Goal: Information Seeking & Learning: Learn about a topic

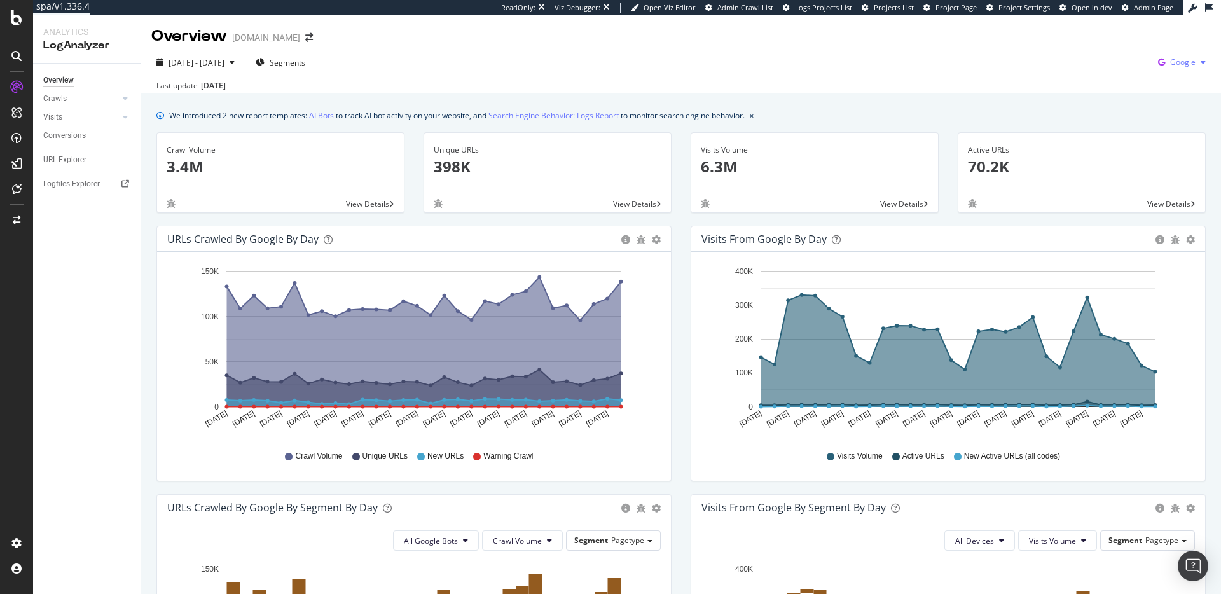
click at [1188, 57] on span "Google" at bounding box center [1182, 62] width 25 height 11
click at [1129, 96] on span "Other AI Bots" at bounding box center [1119, 97] width 47 height 11
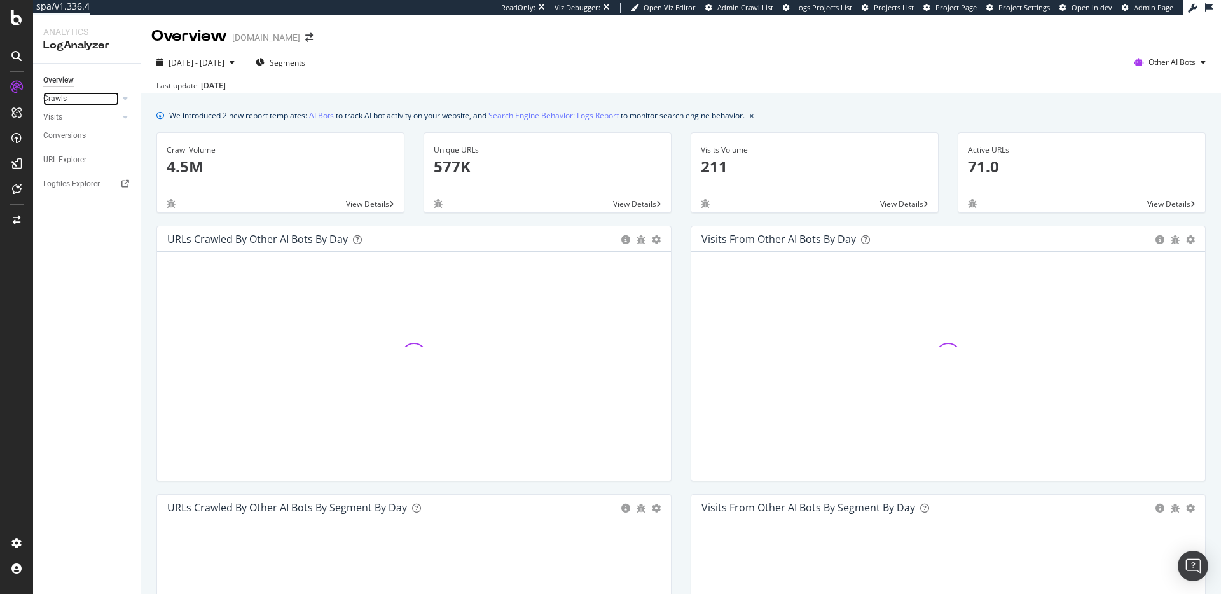
click at [92, 99] on link "Crawls" at bounding box center [81, 98] width 76 height 13
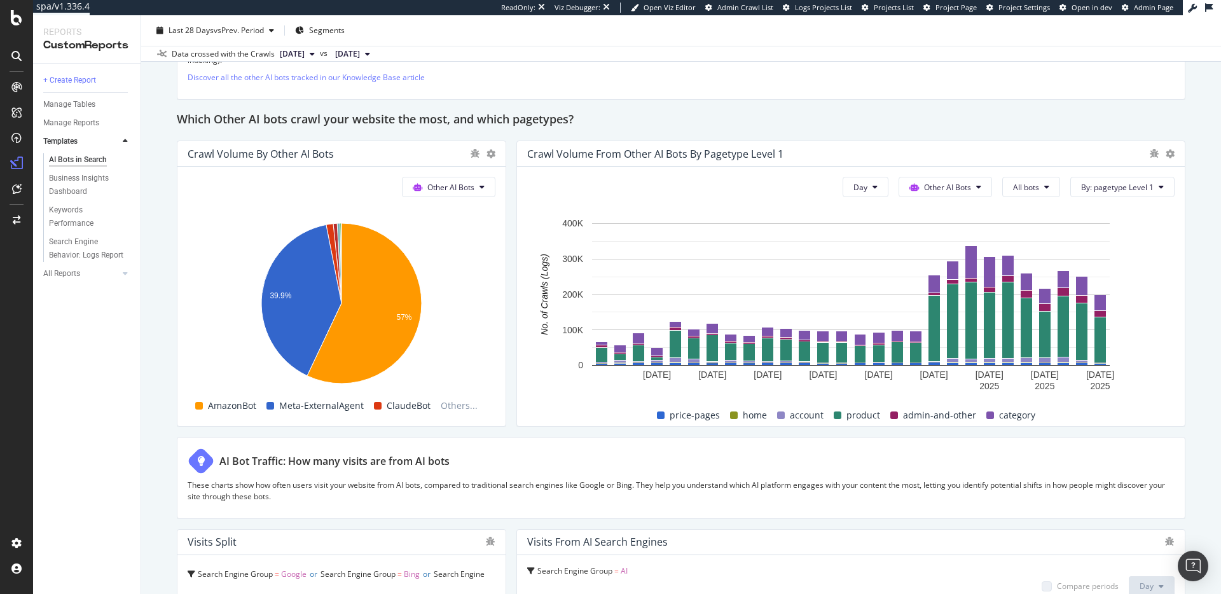
scroll to position [1812, 0]
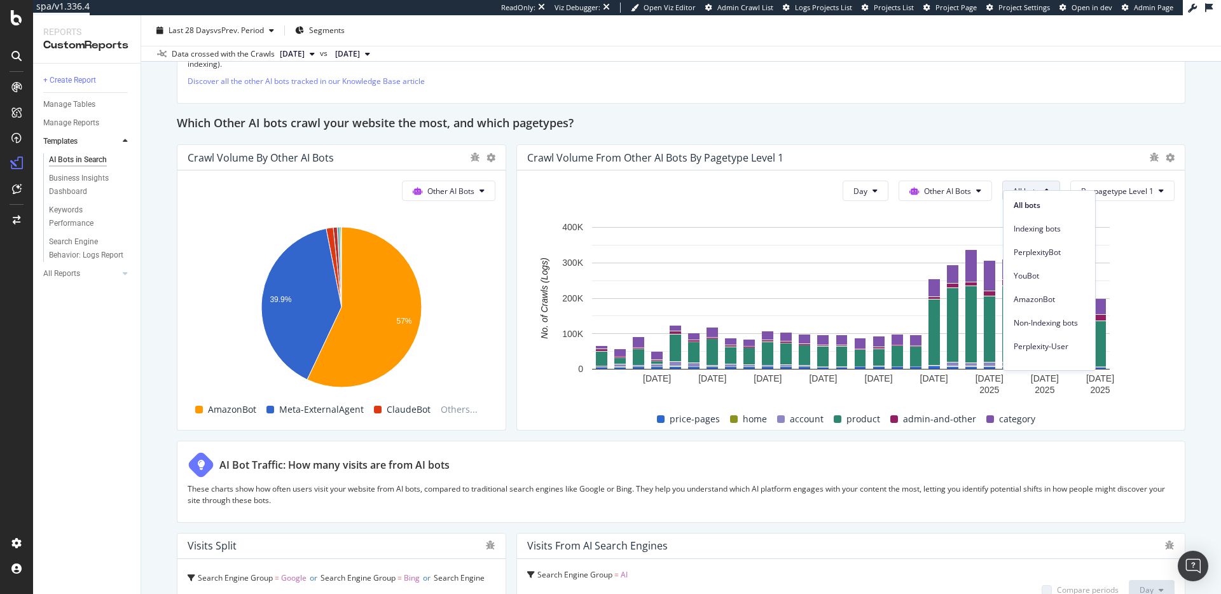
drag, startPoint x: 1059, startPoint y: 296, endPoint x: 914, endPoint y: 137, distance: 215.2
click at [1059, 296] on span "AmazonBot" at bounding box center [1049, 299] width 71 height 11
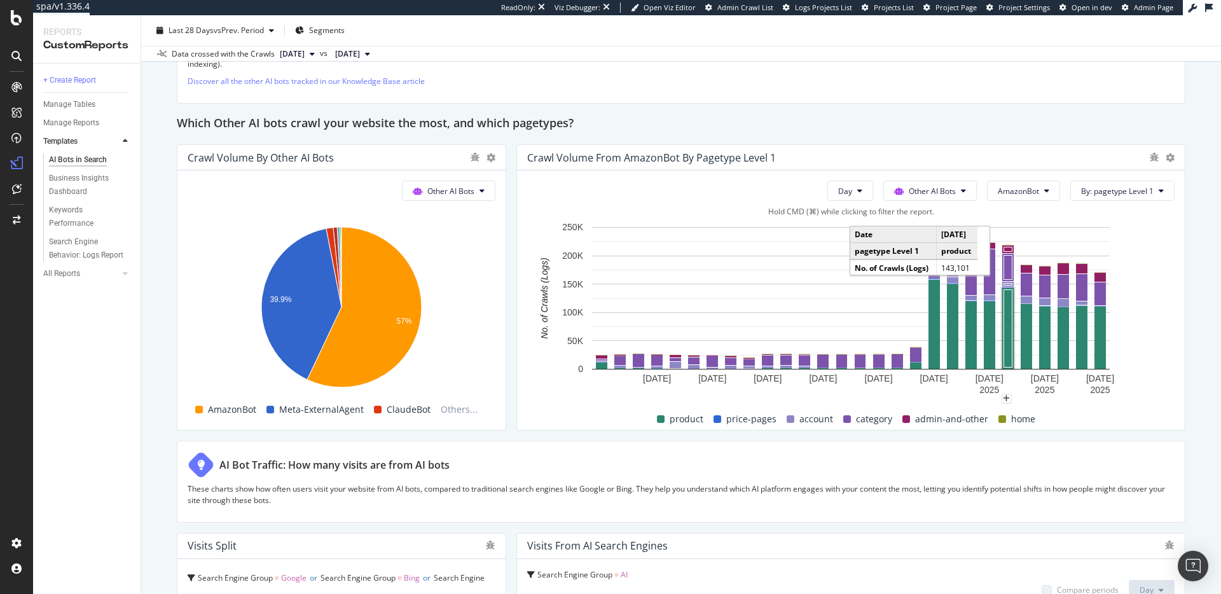
click at [1005, 295] on rect "A chart." at bounding box center [1008, 328] width 8 height 78
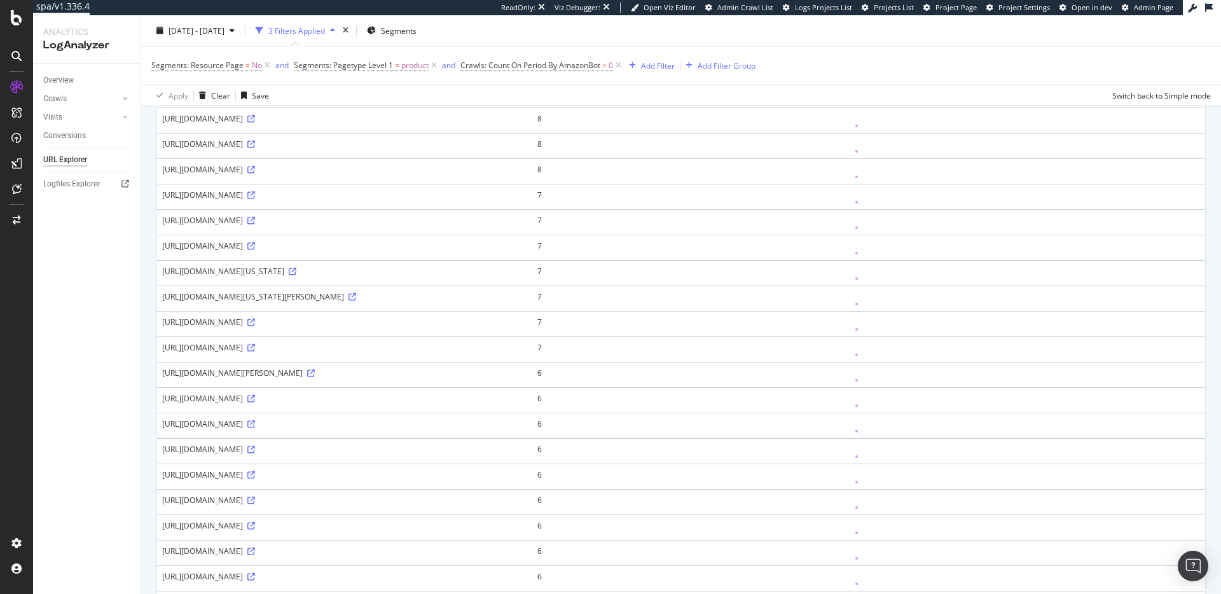
scroll to position [670, 0]
click at [356, 244] on icon at bounding box center [352, 244] width 8 height 8
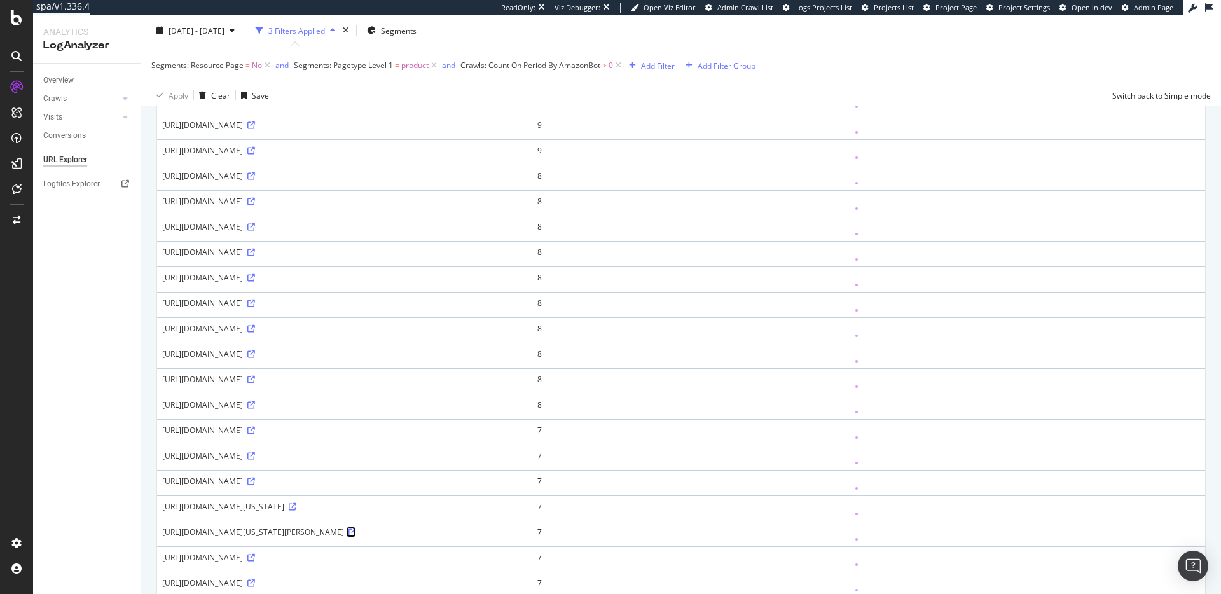
scroll to position [0, 0]
